Goal: Transaction & Acquisition: Book appointment/travel/reservation

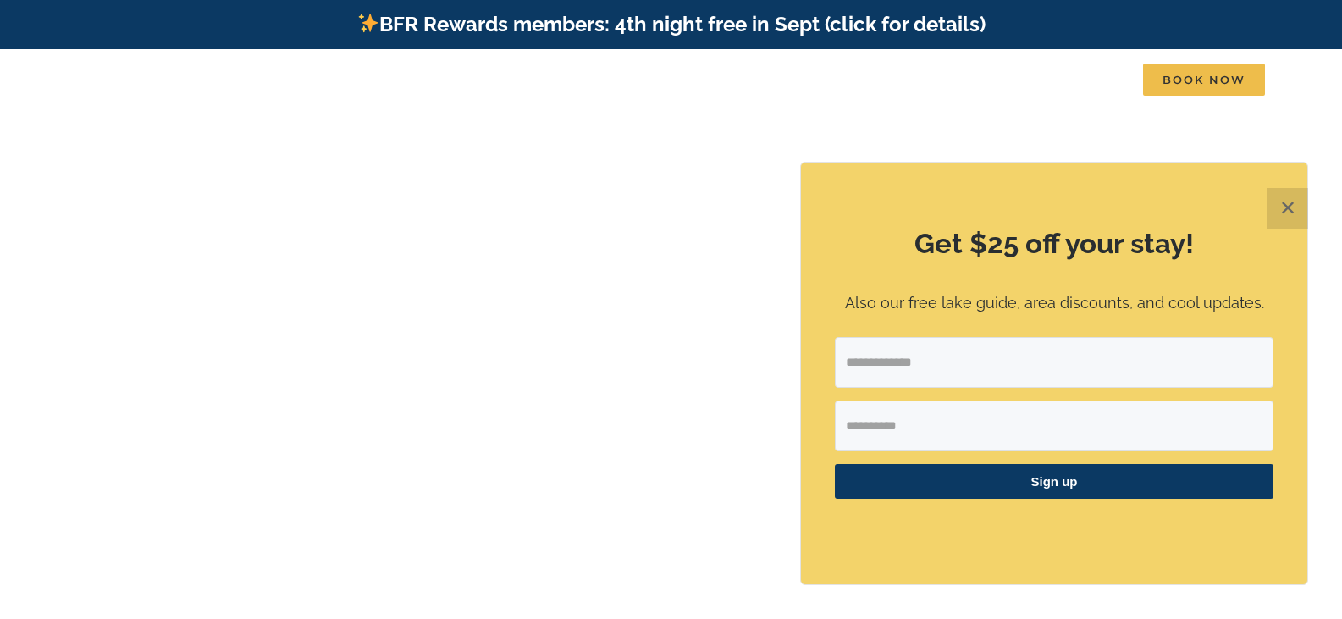
click at [1288, 216] on button "✕" at bounding box center [1287, 208] width 41 height 41
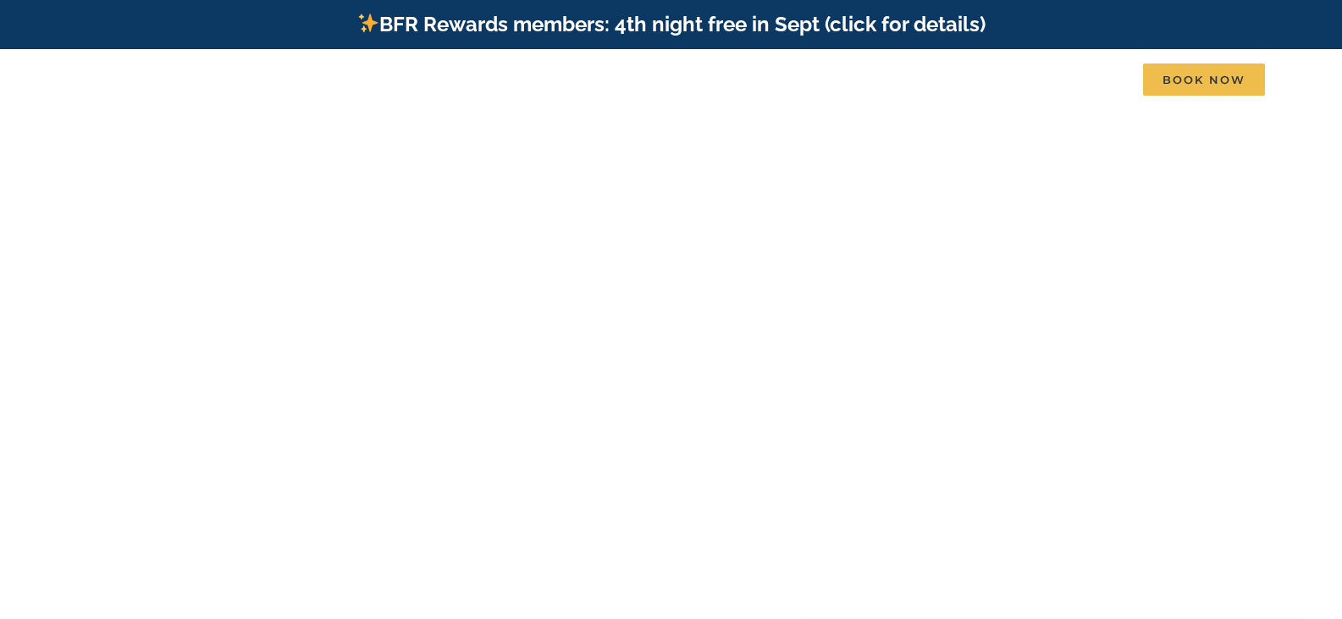
click at [1288, 216] on video at bounding box center [671, 384] width 1342 height 671
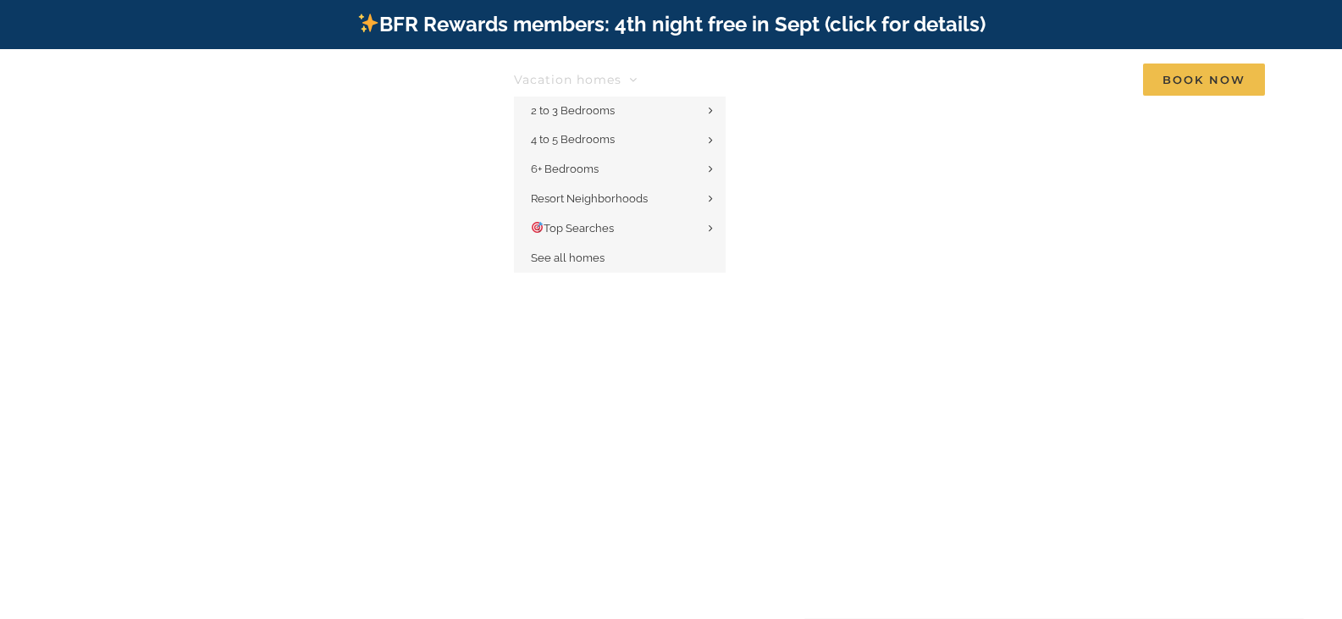
click at [605, 77] on span "Vacation homes" at bounding box center [568, 80] width 108 height 12
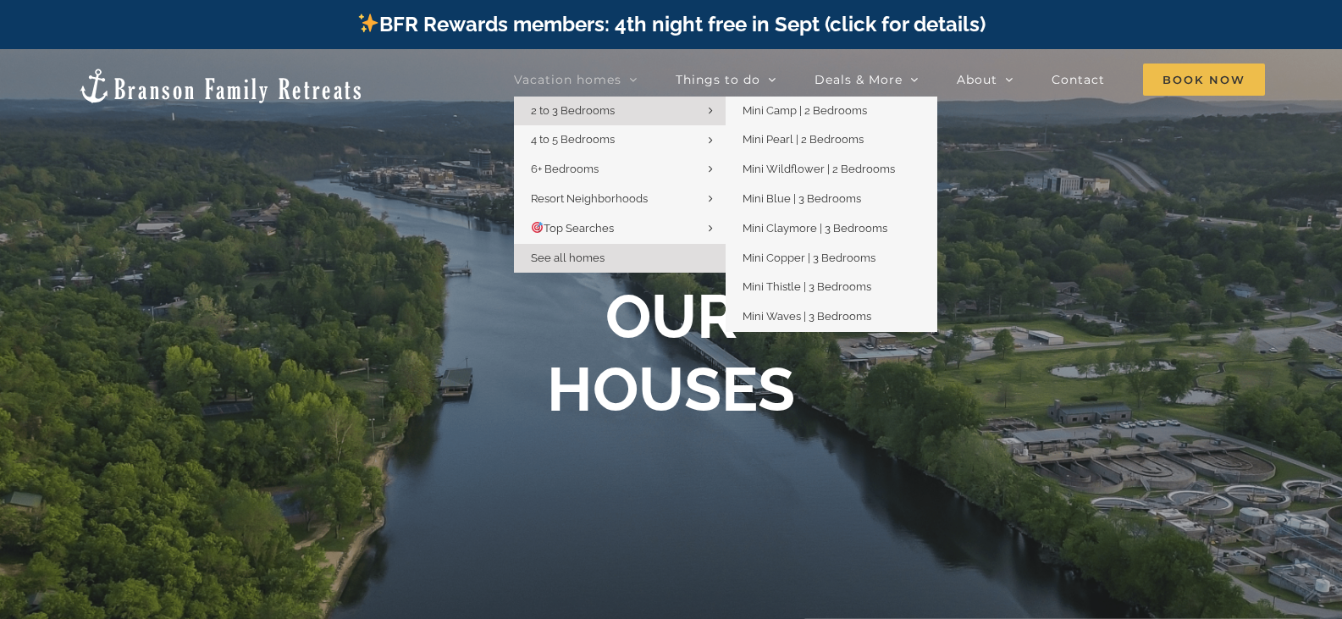
click at [617, 112] on link "2 to 3 Bedrooms" at bounding box center [620, 112] width 212 height 30
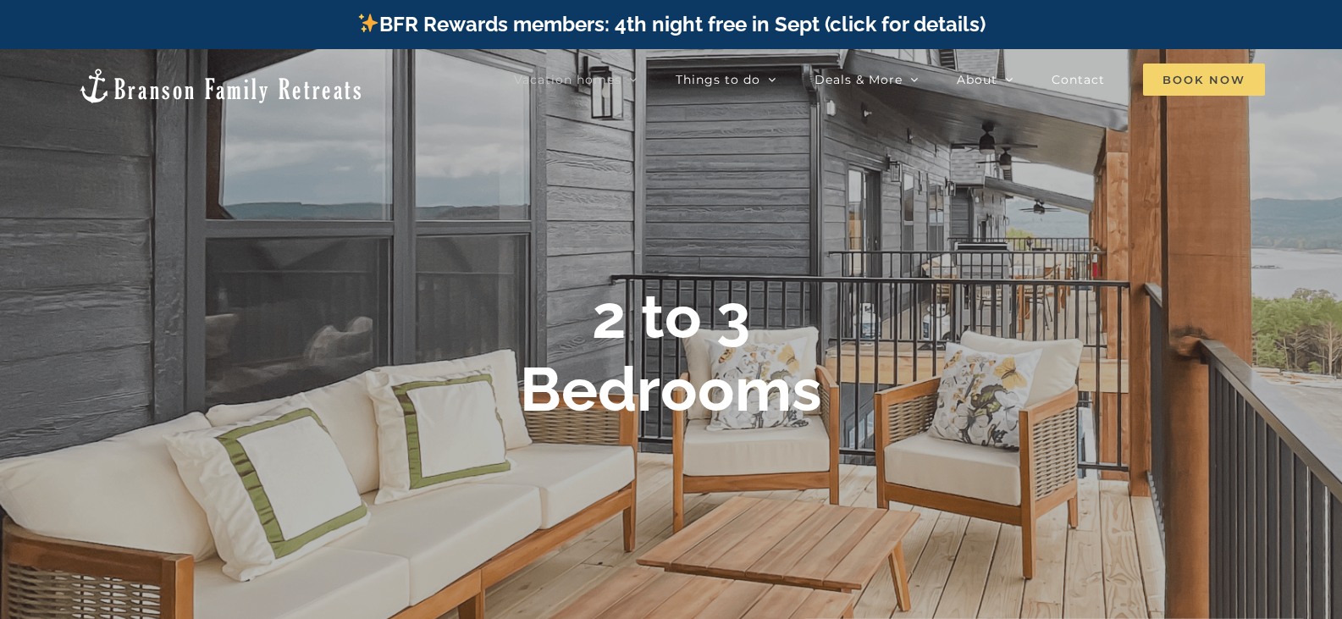
click at [1195, 77] on span "Book Now" at bounding box center [1204, 79] width 122 height 32
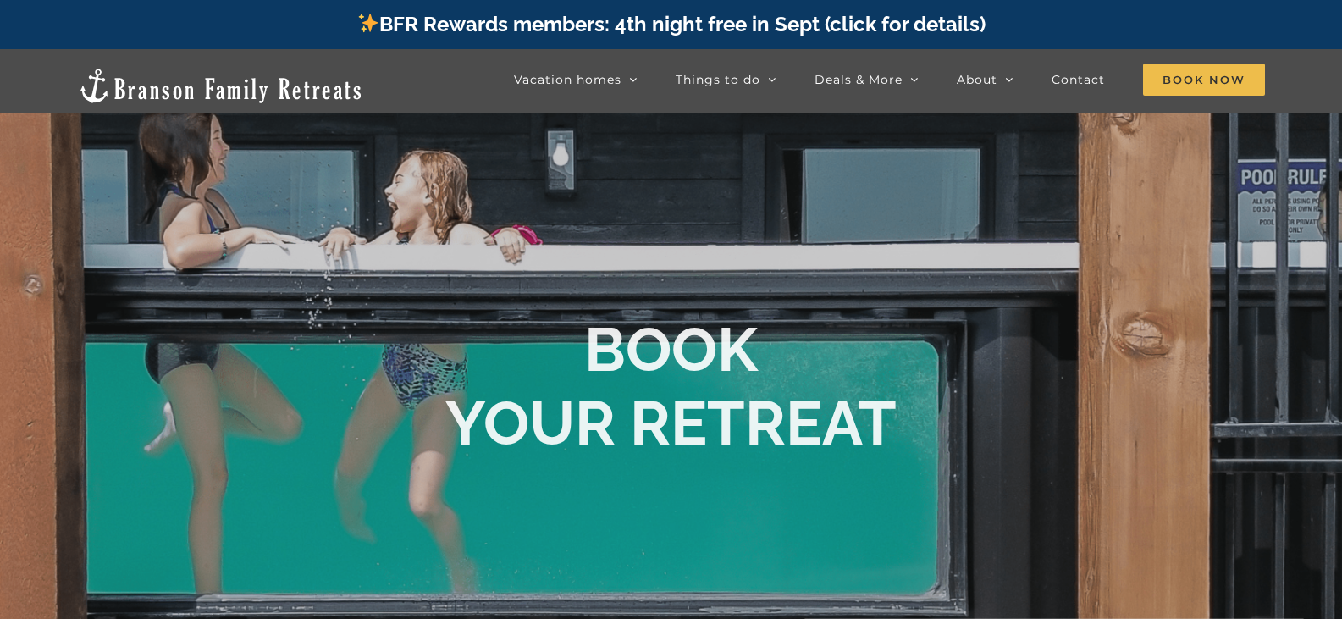
click at [1195, 77] on span "Book Now" at bounding box center [1204, 79] width 122 height 32
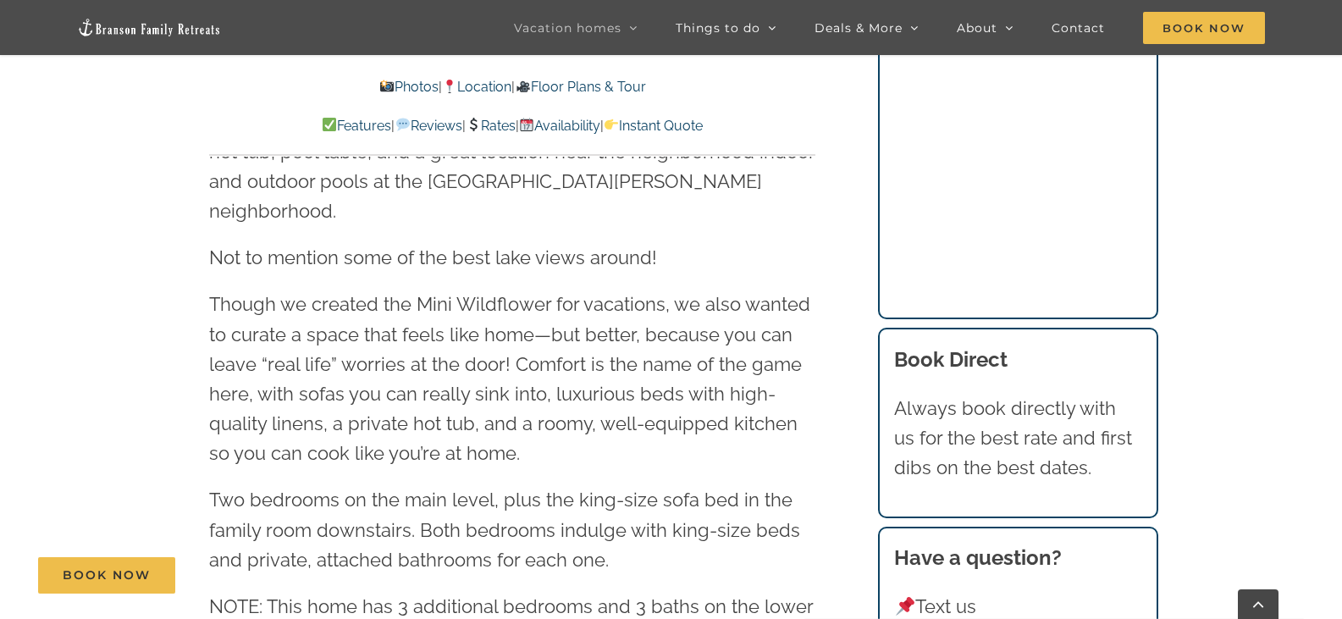
scroll to position [1883, 0]
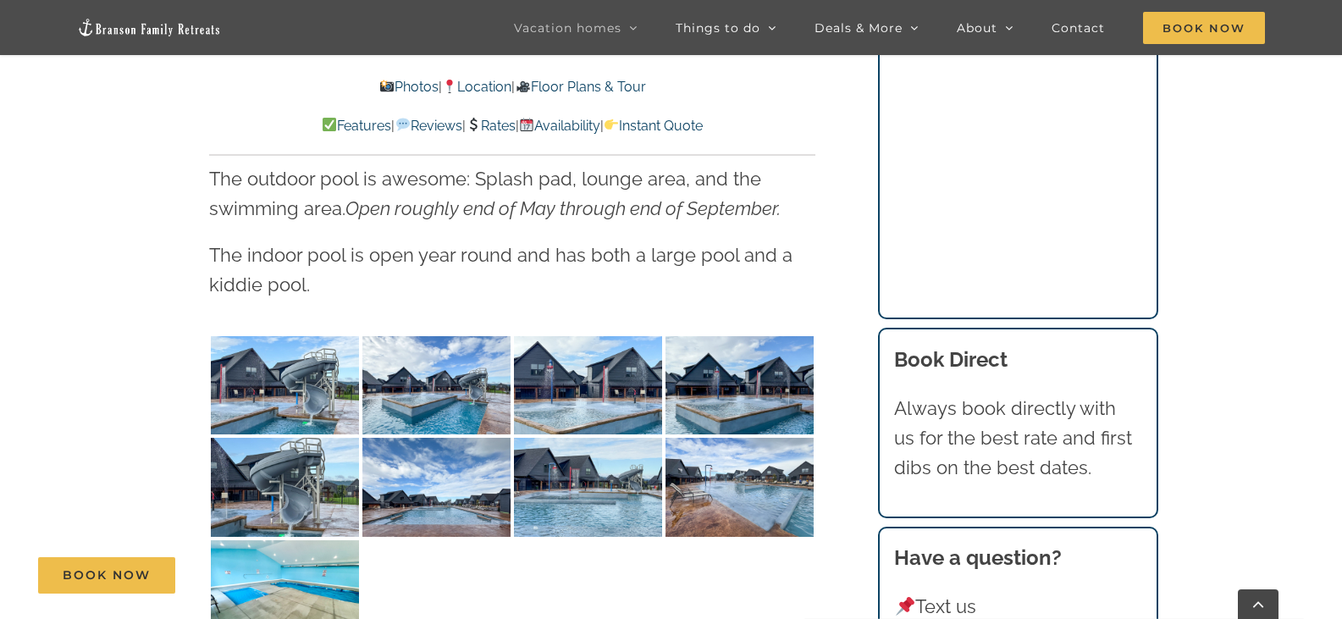
scroll to position [3686, 0]
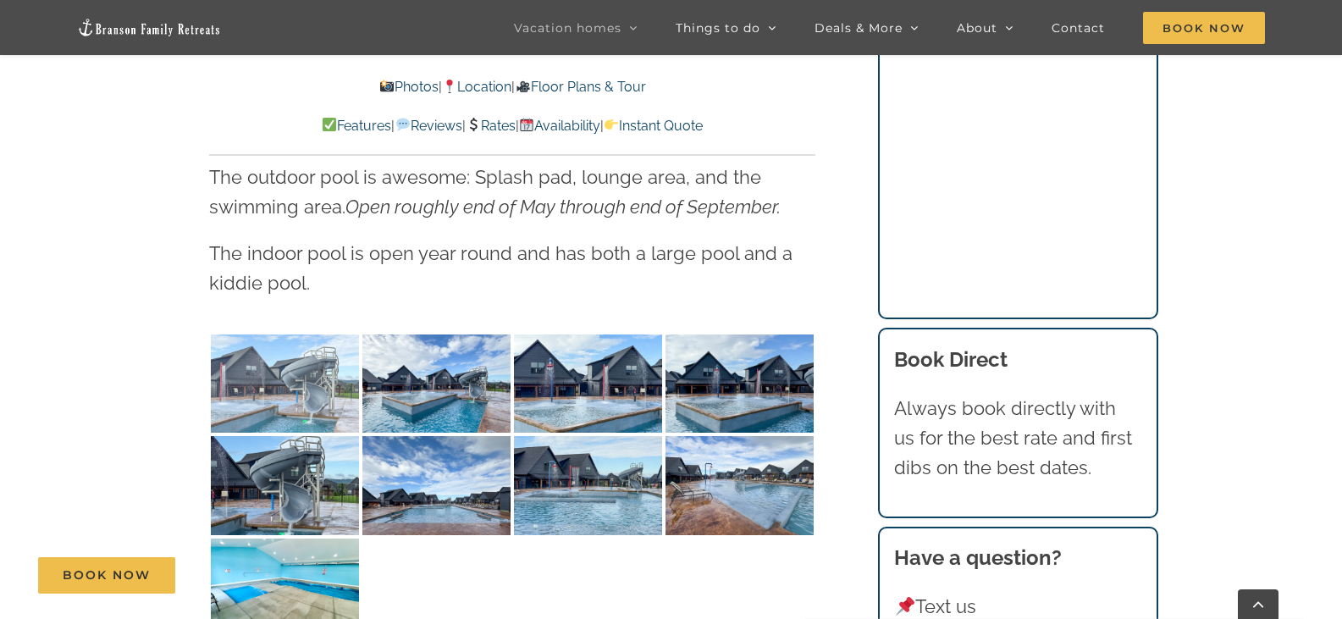
click at [276, 373] on img at bounding box center [285, 383] width 148 height 99
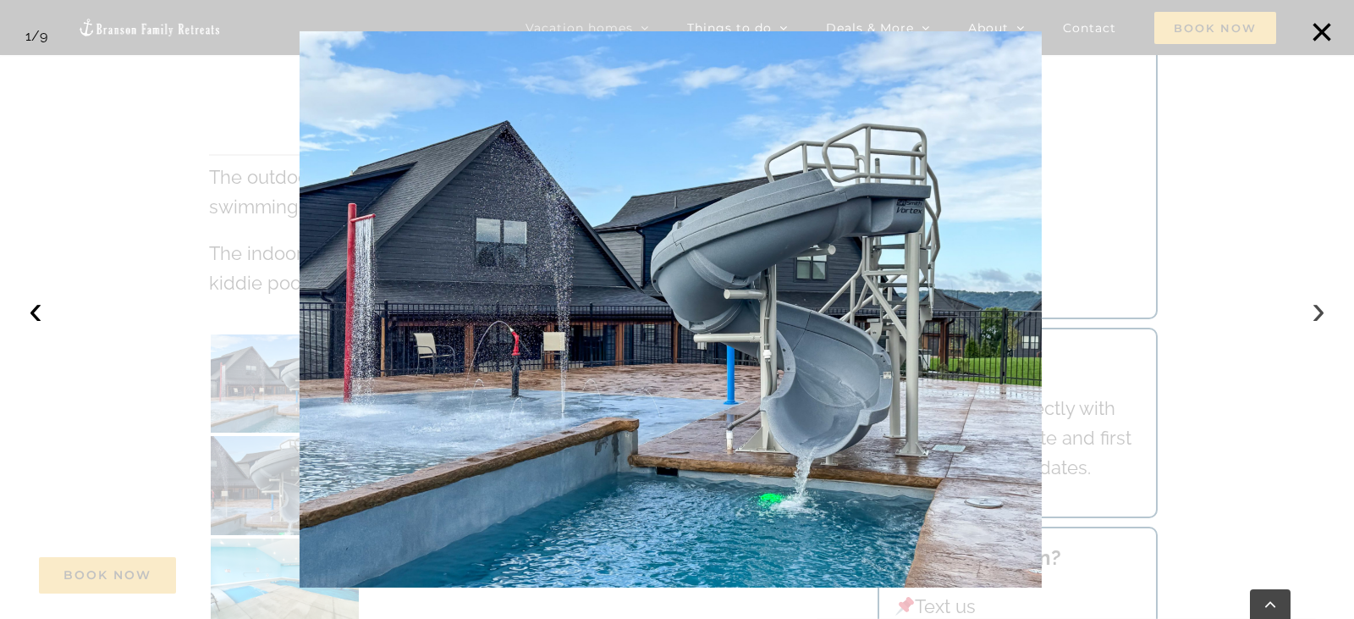
click at [1318, 306] on button "›" at bounding box center [1318, 309] width 37 height 37
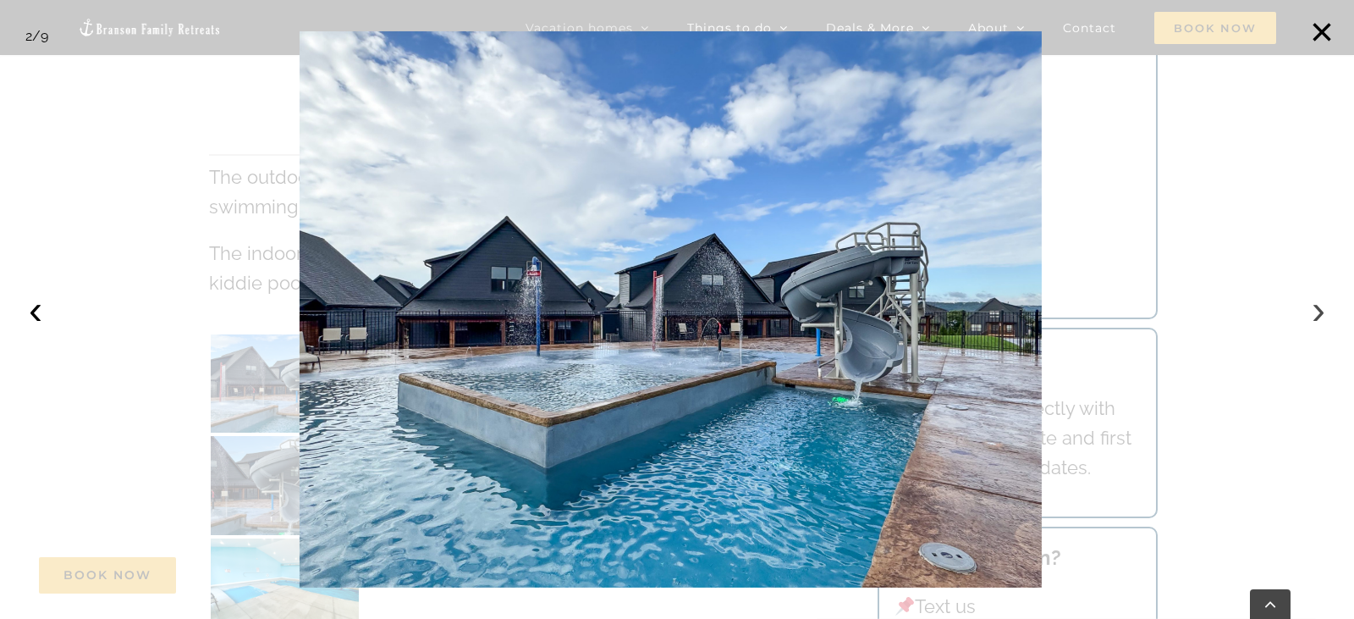
click at [1320, 301] on button "›" at bounding box center [1318, 309] width 37 height 37
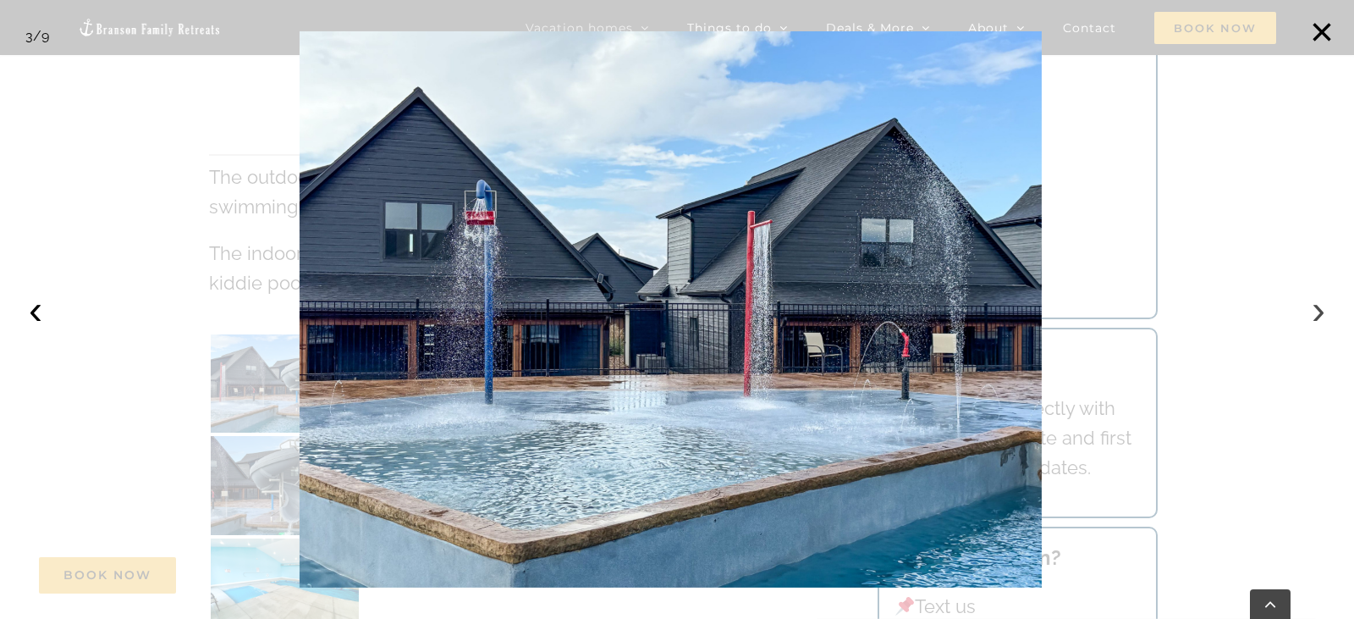
click at [1320, 301] on button "›" at bounding box center [1318, 309] width 37 height 37
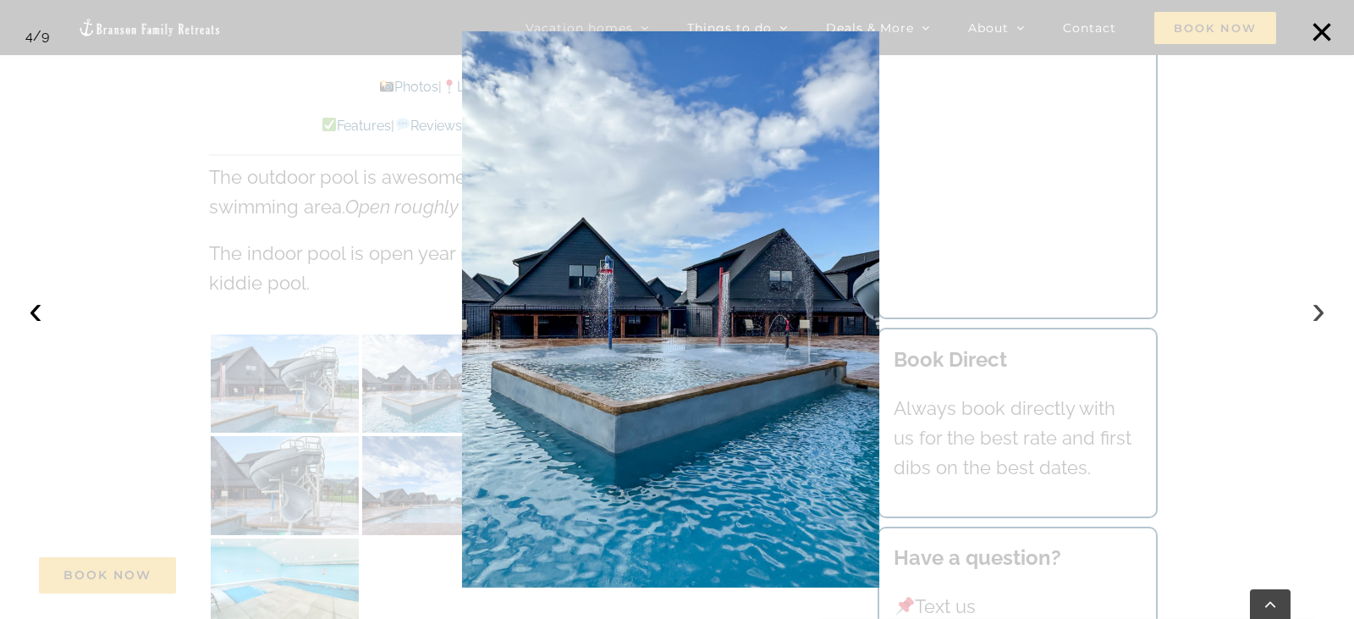
click at [1321, 301] on button "›" at bounding box center [1318, 309] width 37 height 37
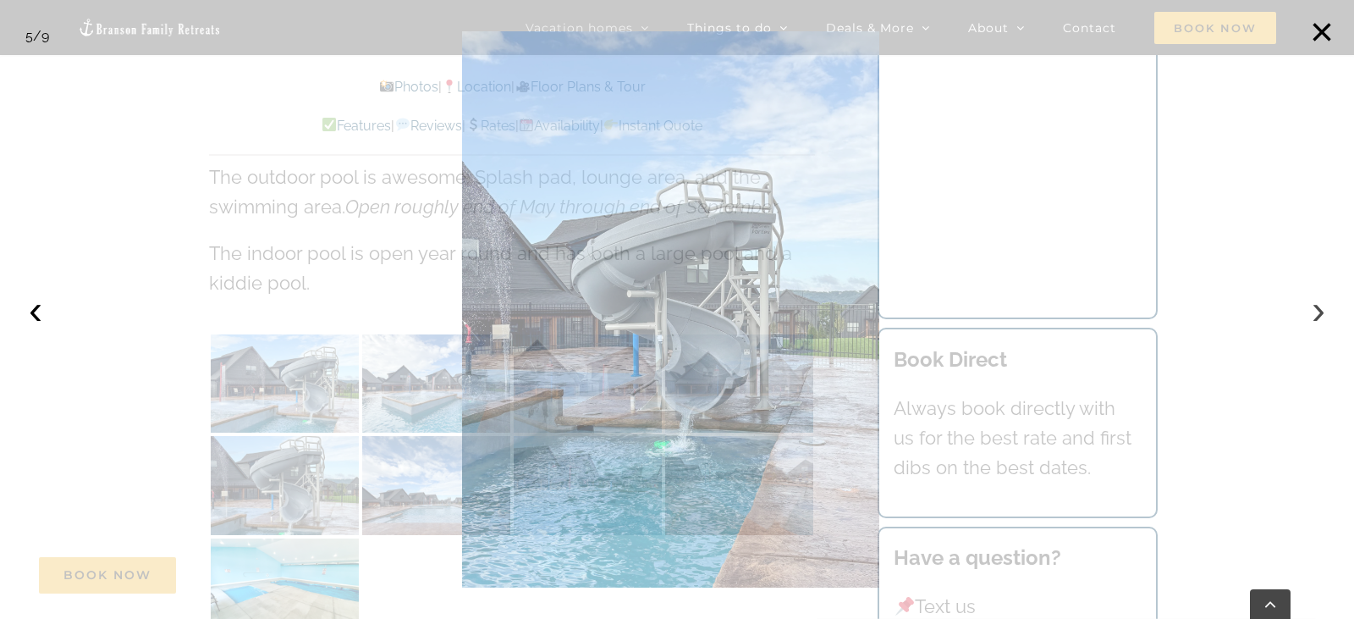
click at [1321, 301] on button "›" at bounding box center [1318, 309] width 37 height 37
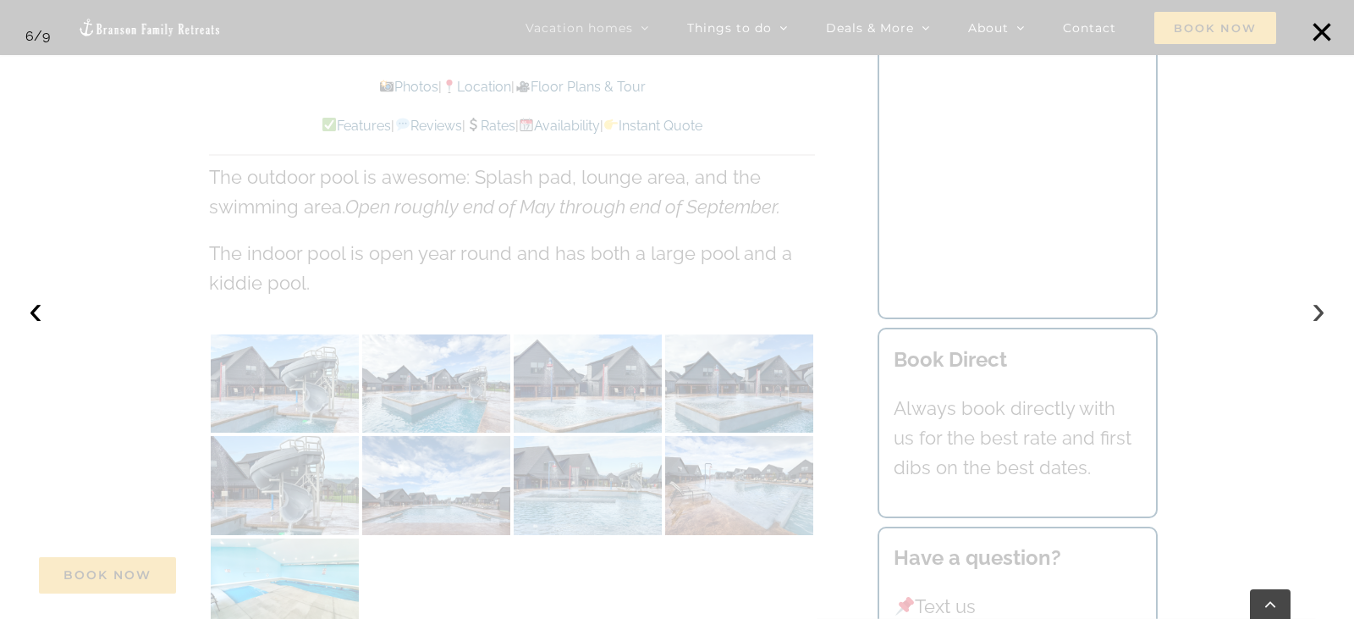
click at [1321, 301] on button "›" at bounding box center [1318, 309] width 37 height 37
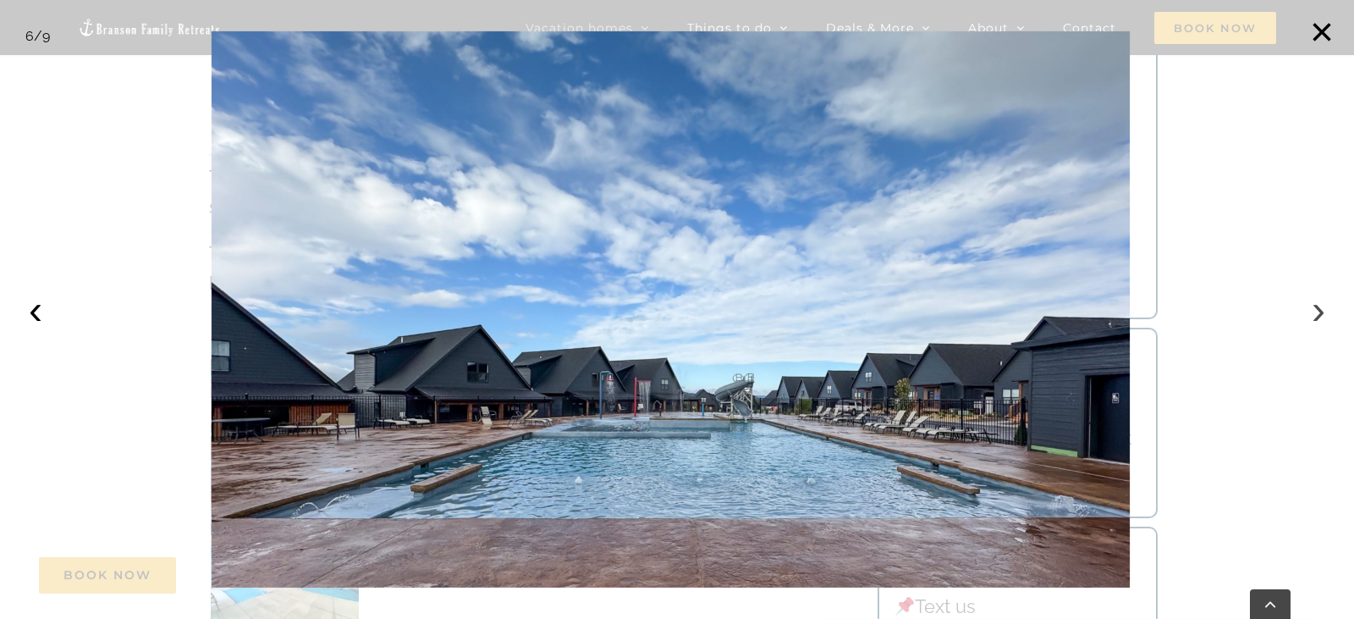
click at [1321, 301] on button "›" at bounding box center [1318, 309] width 37 height 37
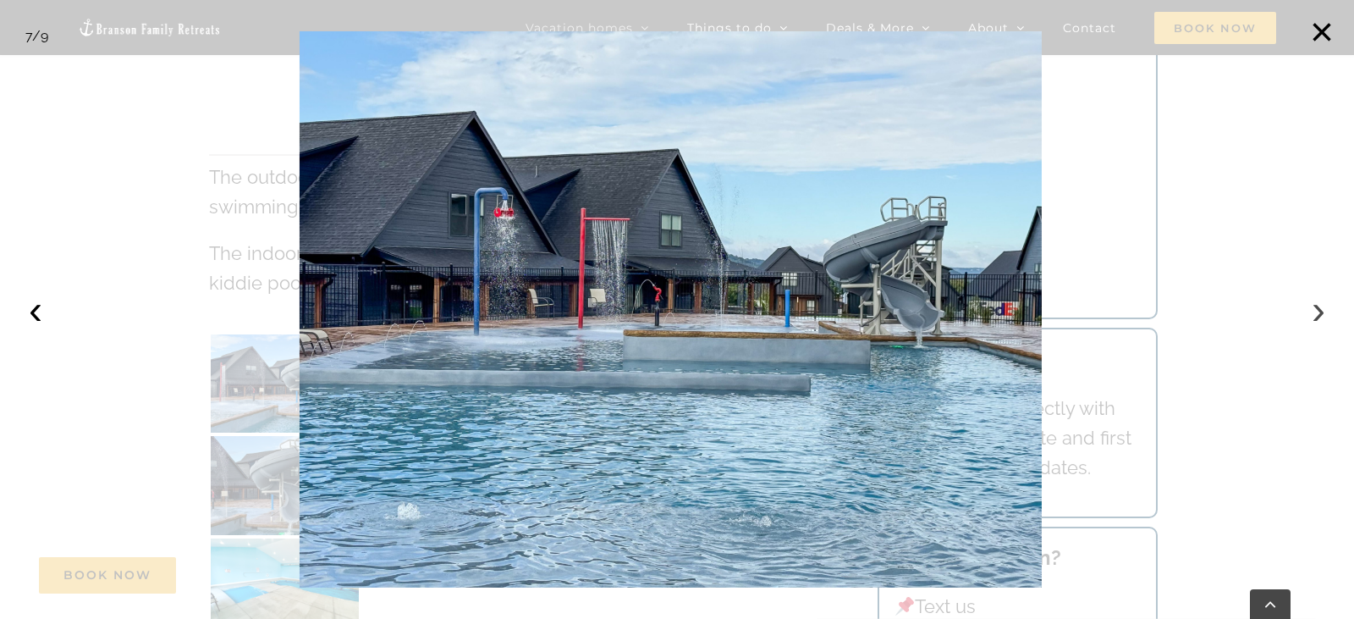
click at [1321, 301] on button "›" at bounding box center [1318, 309] width 37 height 37
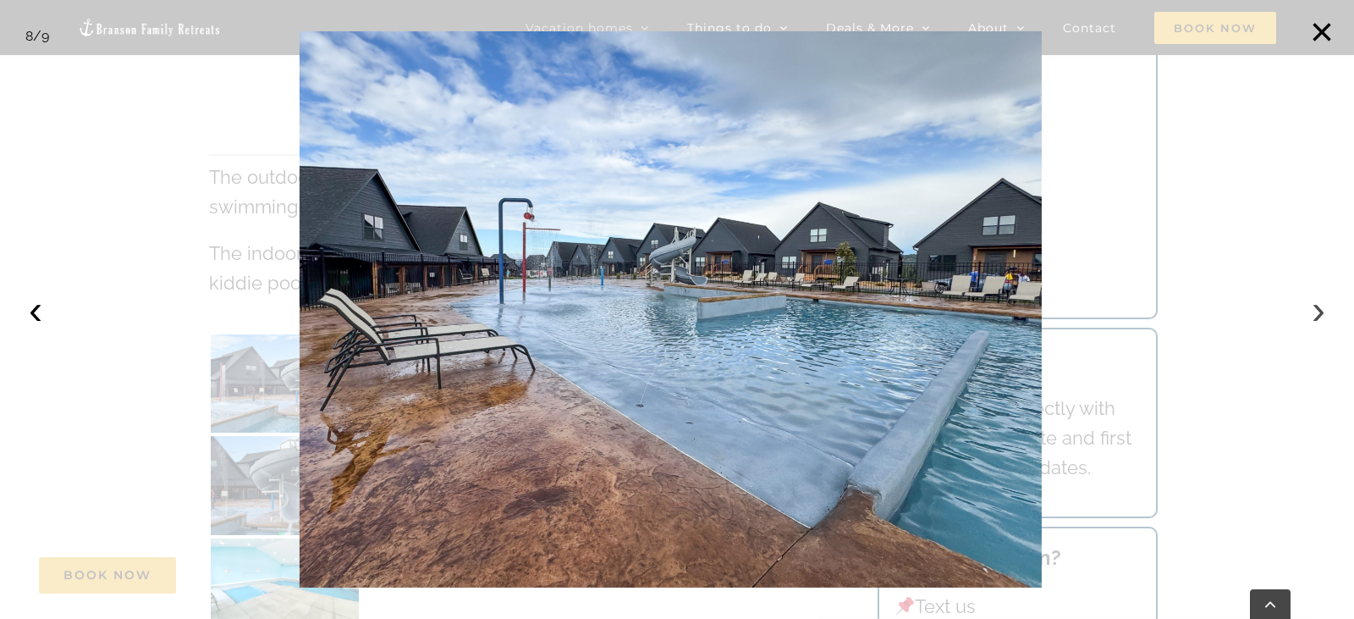
drag, startPoint x: 1321, startPoint y: 301, endPoint x: 1310, endPoint y: 327, distance: 28.0
click at [1310, 327] on button "›" at bounding box center [1318, 309] width 37 height 37
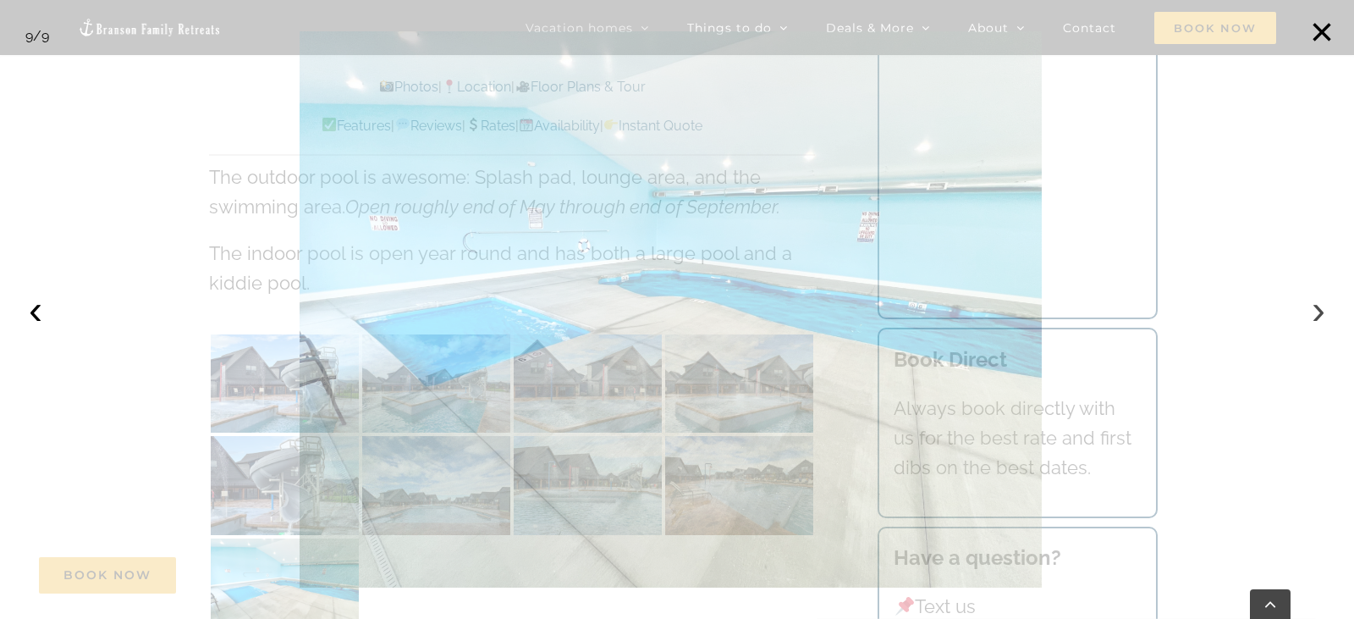
click at [1310, 327] on button "›" at bounding box center [1318, 309] width 37 height 37
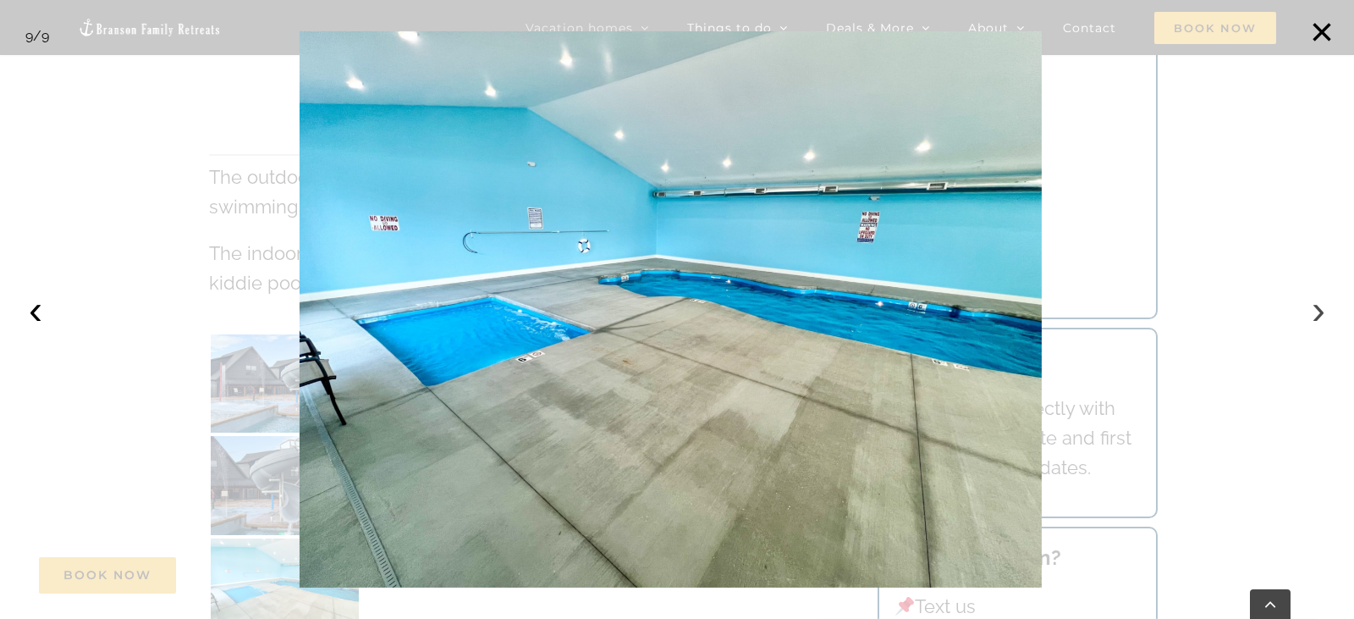
click at [1310, 327] on button "›" at bounding box center [1318, 309] width 37 height 37
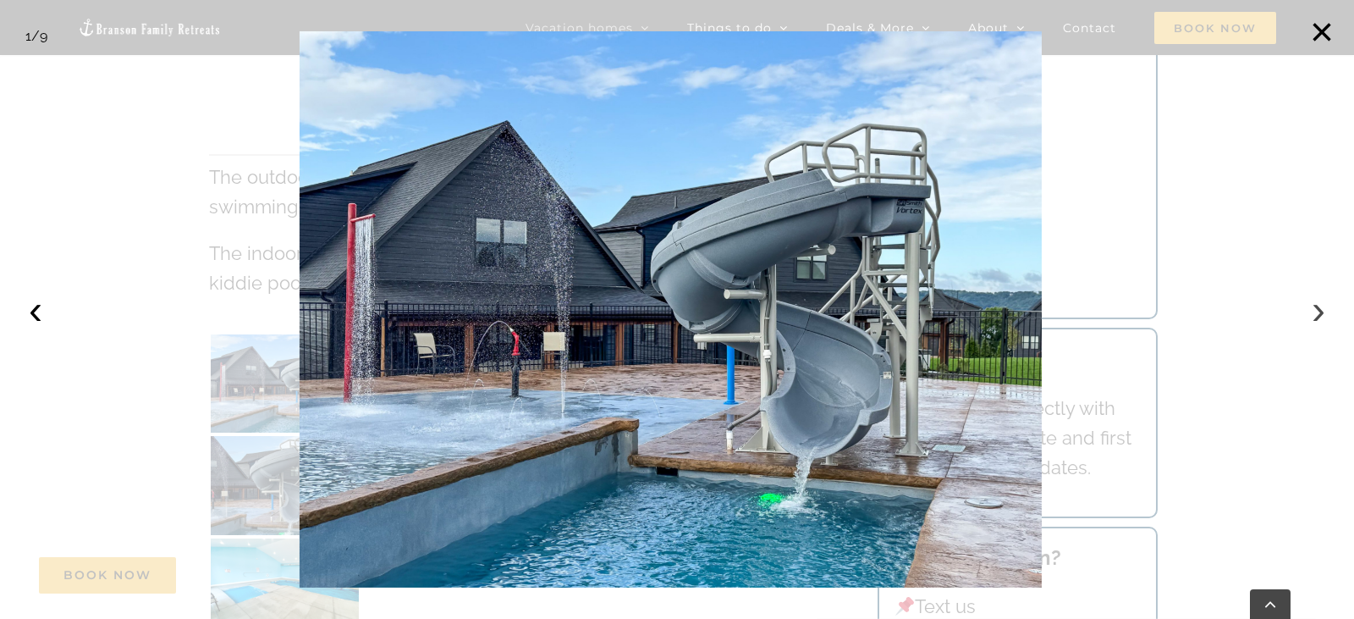
click at [1310, 327] on button "›" at bounding box center [1318, 309] width 37 height 37
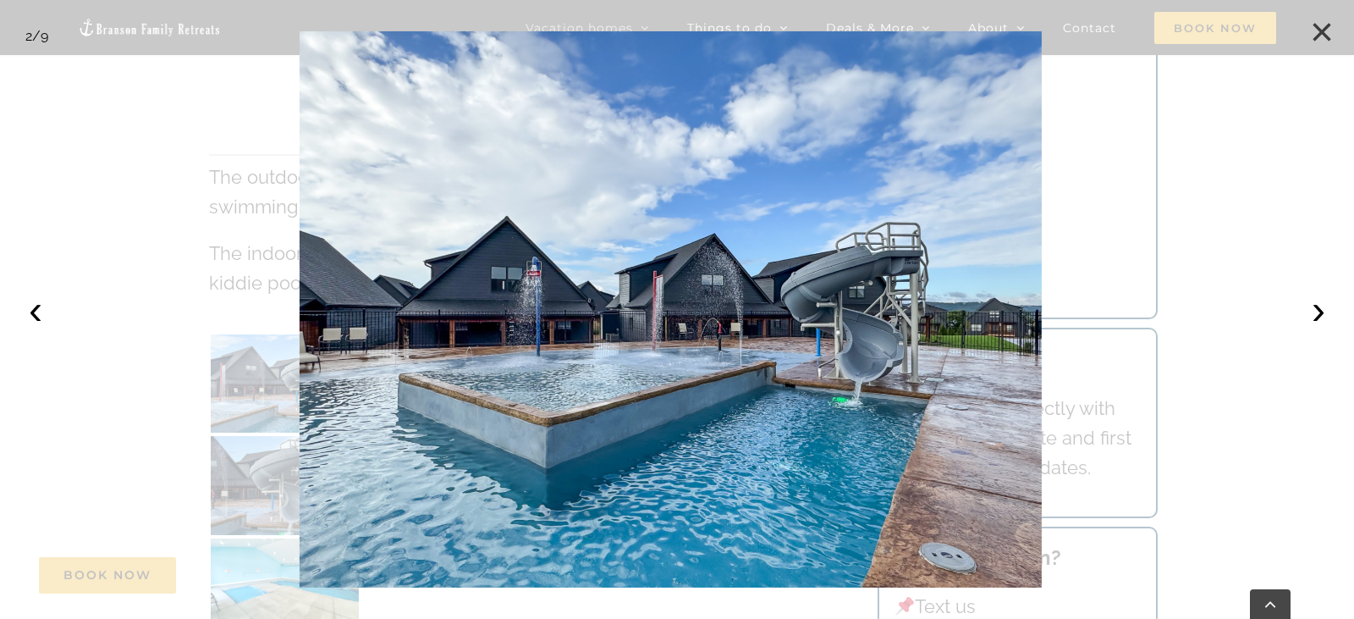
drag, startPoint x: 1318, startPoint y: 30, endPoint x: 1336, endPoint y: 30, distance: 17.8
click at [1336, 30] on button "×" at bounding box center [1322, 32] width 37 height 37
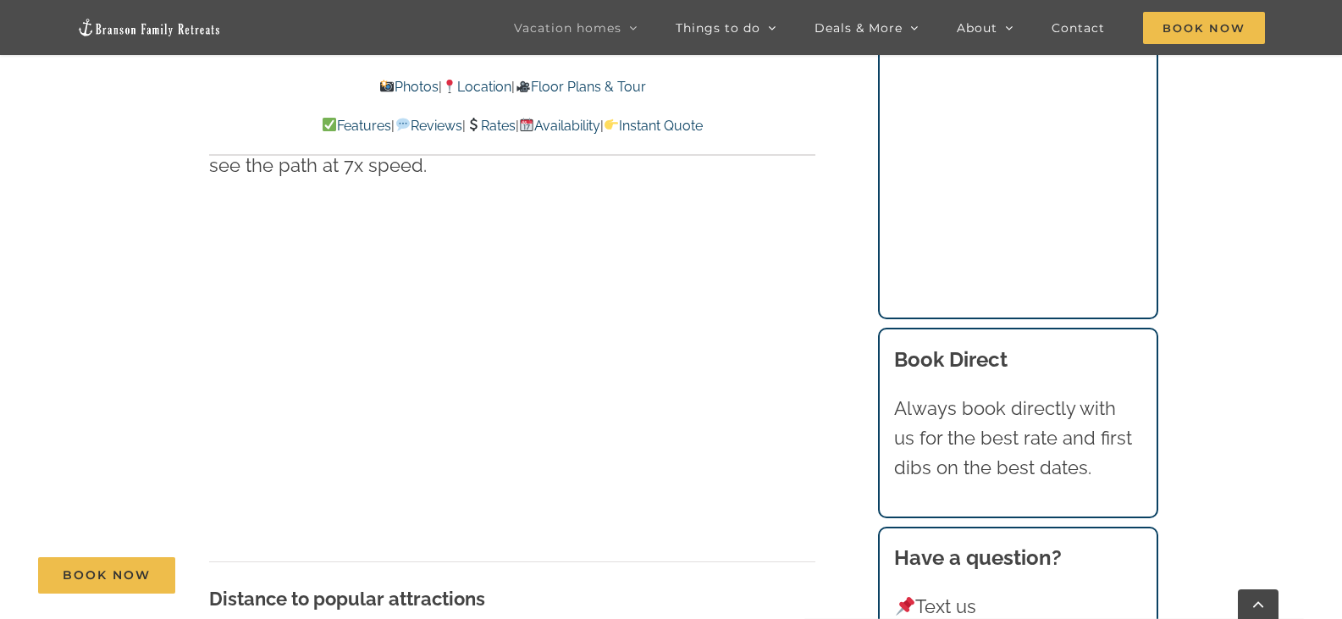
scroll to position [4348, 0]
click at [496, 582] on p "Distance to popular attractions" at bounding box center [512, 597] width 606 height 30
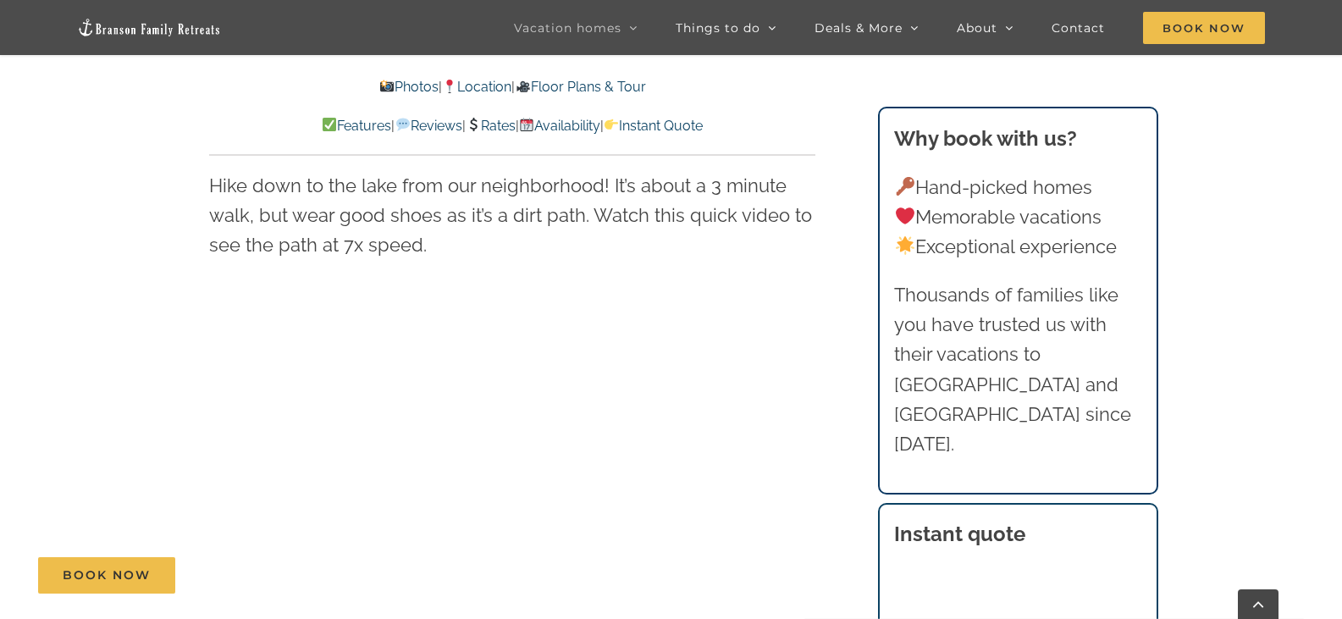
scroll to position [4266, 0]
